Goal: Information Seeking & Learning: Learn about a topic

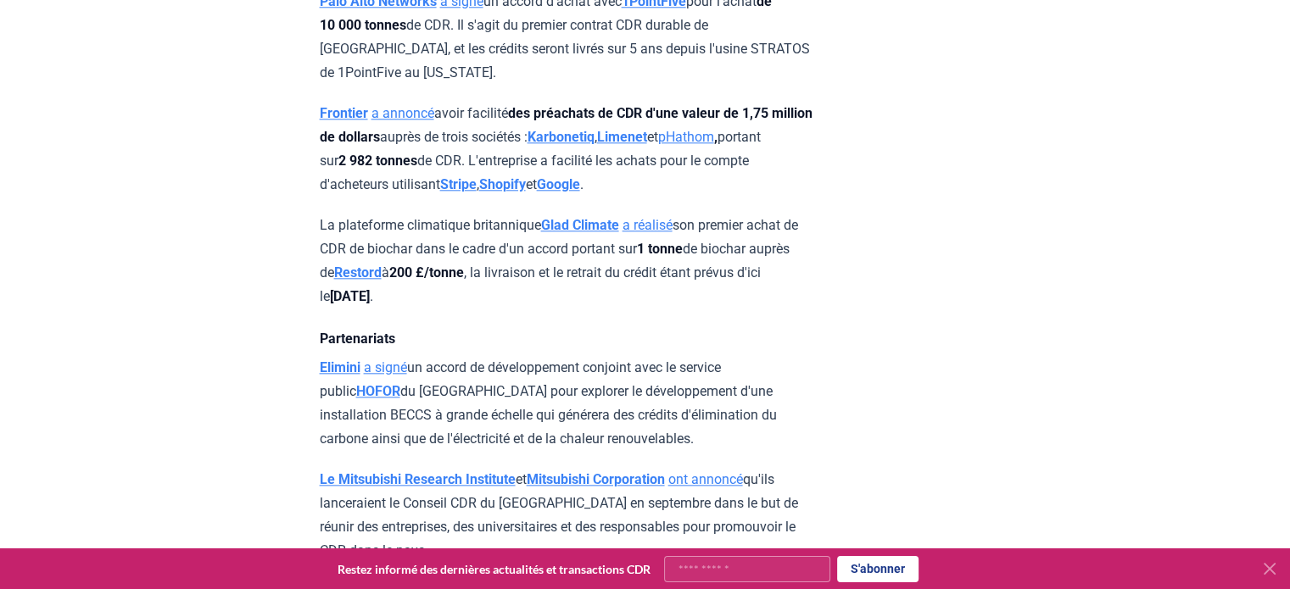
scroll to position [1865, 0]
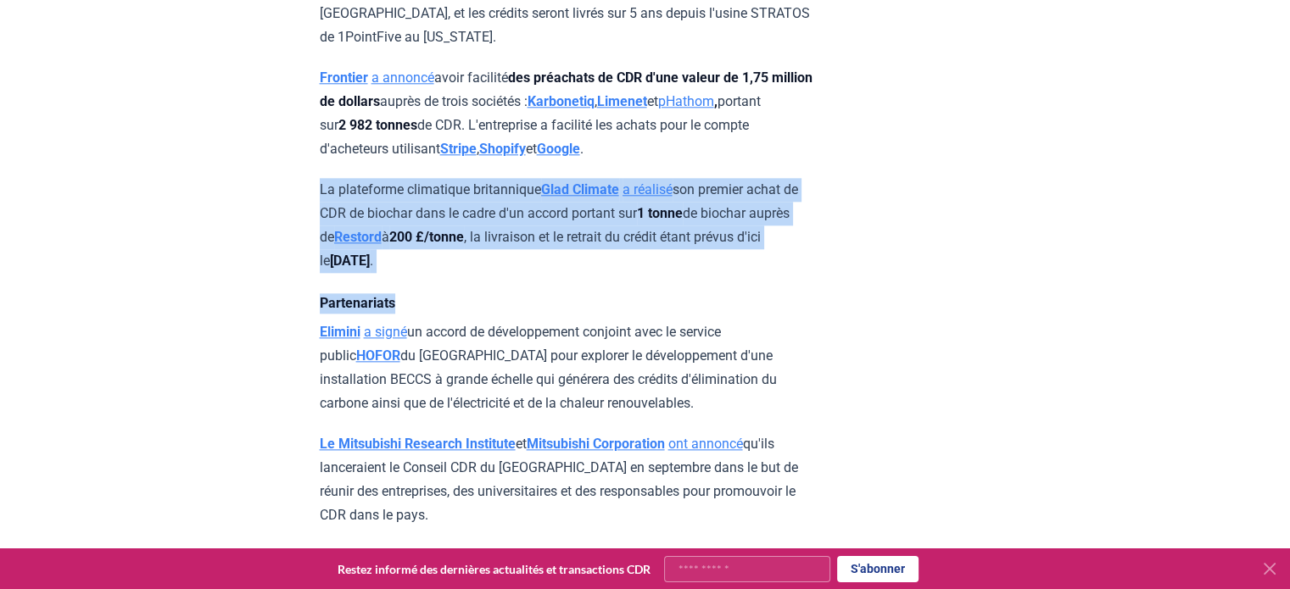
drag, startPoint x: 315, startPoint y: 251, endPoint x: 560, endPoint y: 338, distance: 260.1
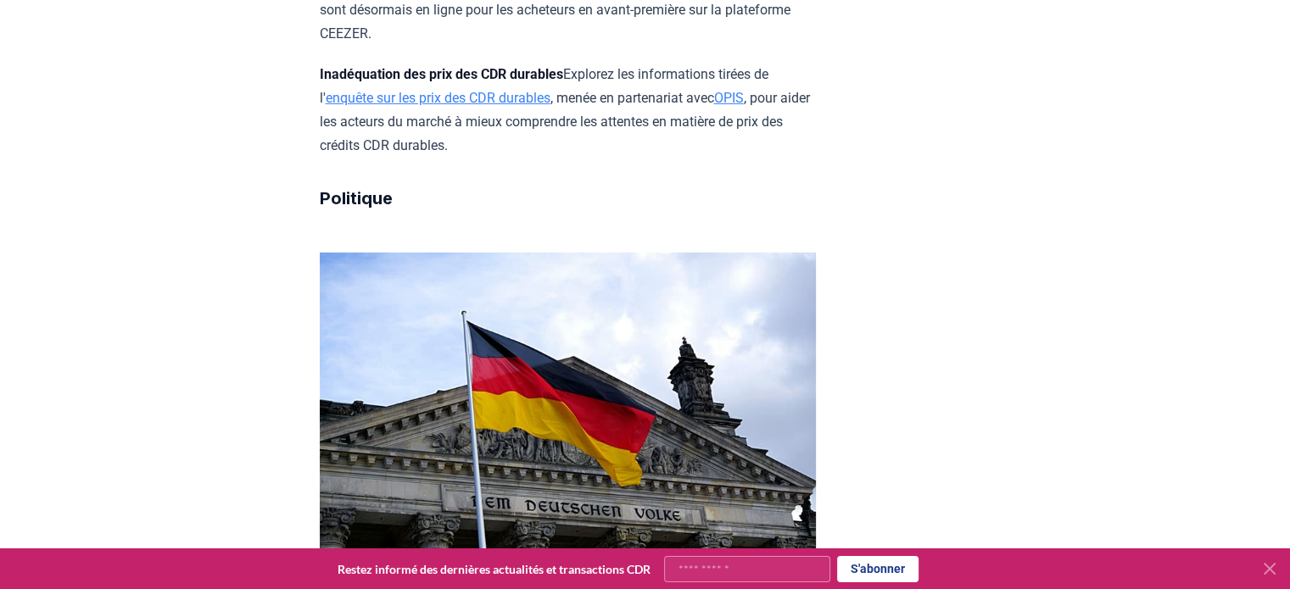
scroll to position [5850, 0]
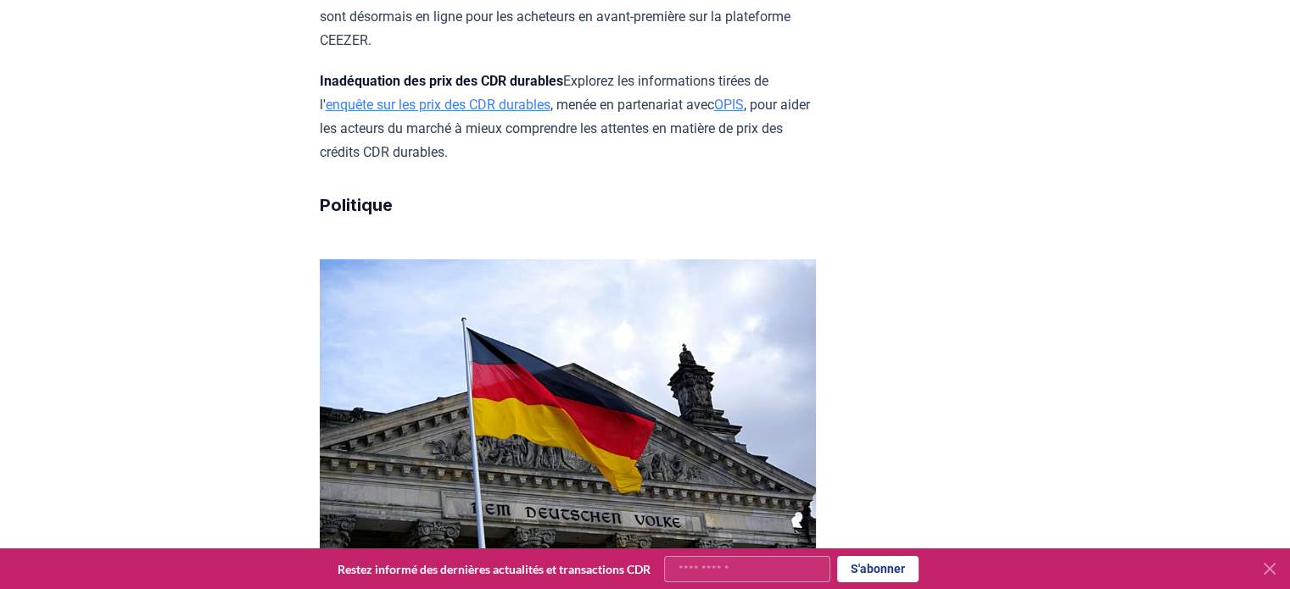
click at [519, 113] on font "enquête sur les prix des CDR durables" at bounding box center [438, 105] width 225 height 16
